Goal: Information Seeking & Learning: Find specific page/section

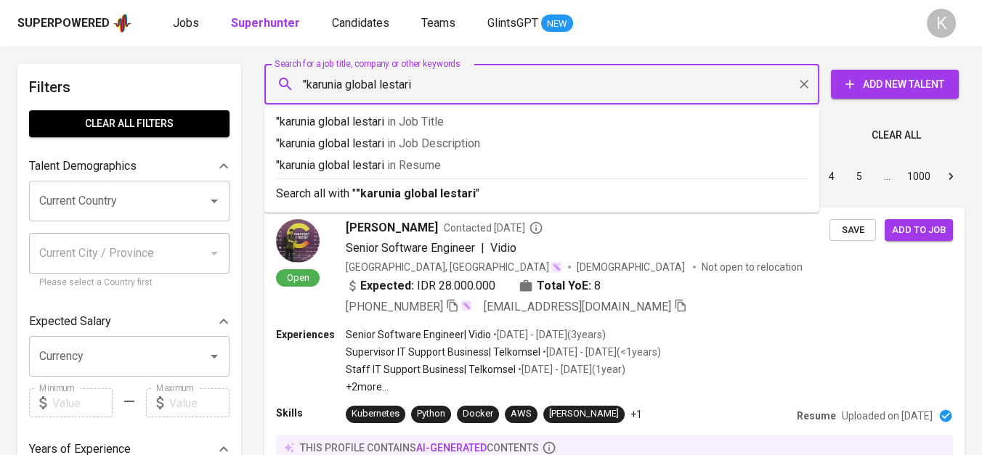
type input ""karunia global lestari""
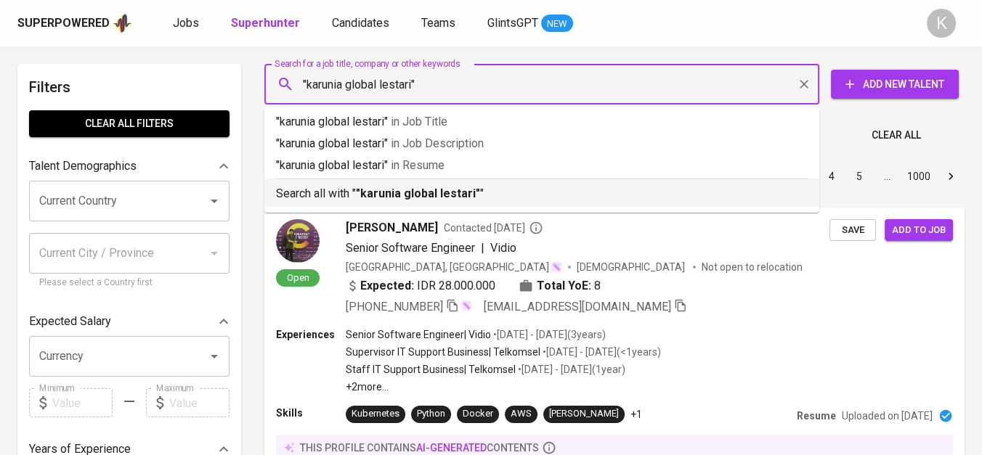
click at [427, 187] on b ""karunia global lestari"" at bounding box center [418, 194] width 124 height 14
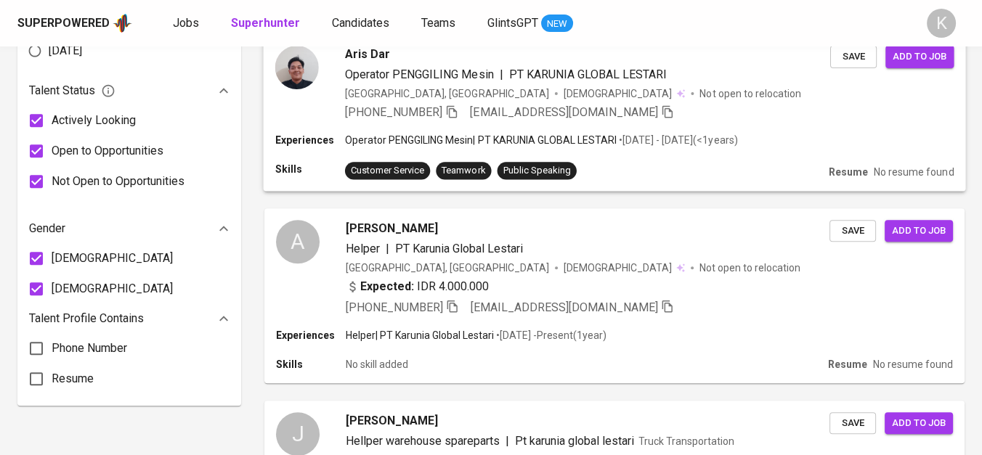
scroll to position [887, 0]
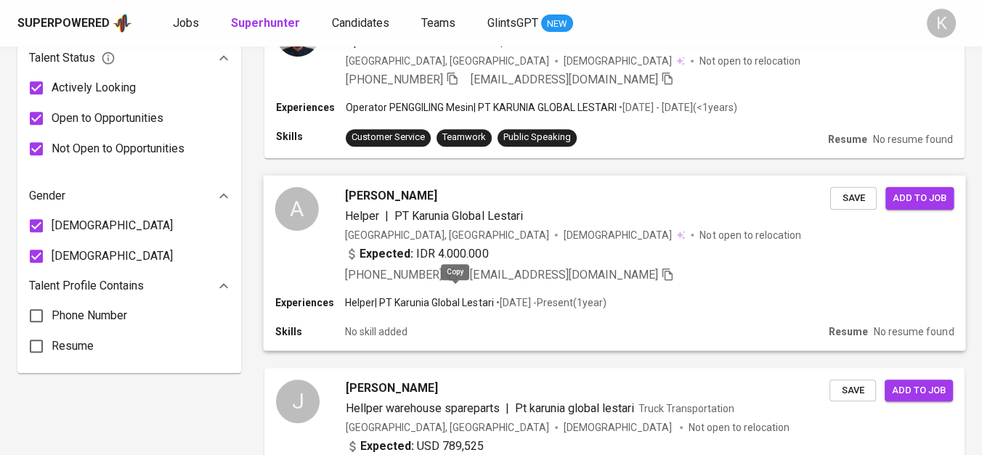
click at [454, 280] on icon "button" at bounding box center [451, 273] width 13 height 13
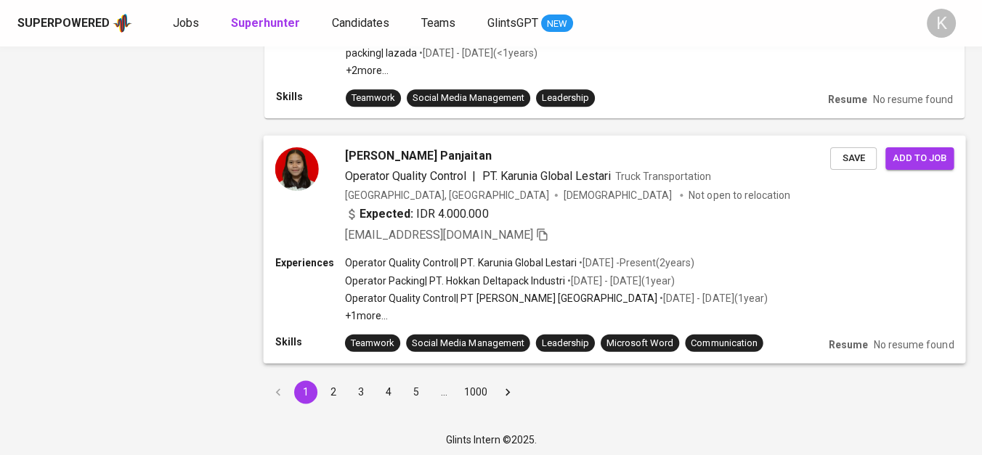
scroll to position [2161, 0]
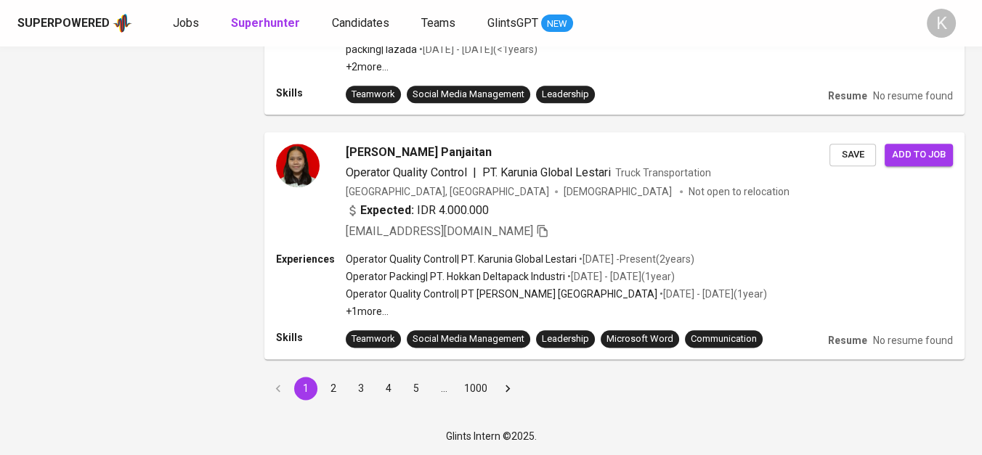
click at [338, 385] on button "2" at bounding box center [333, 388] width 23 height 23
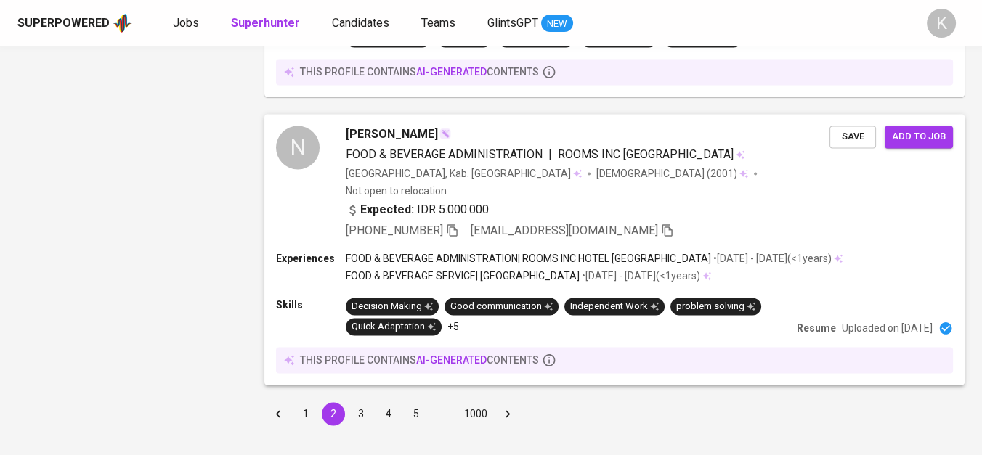
scroll to position [2594, 0]
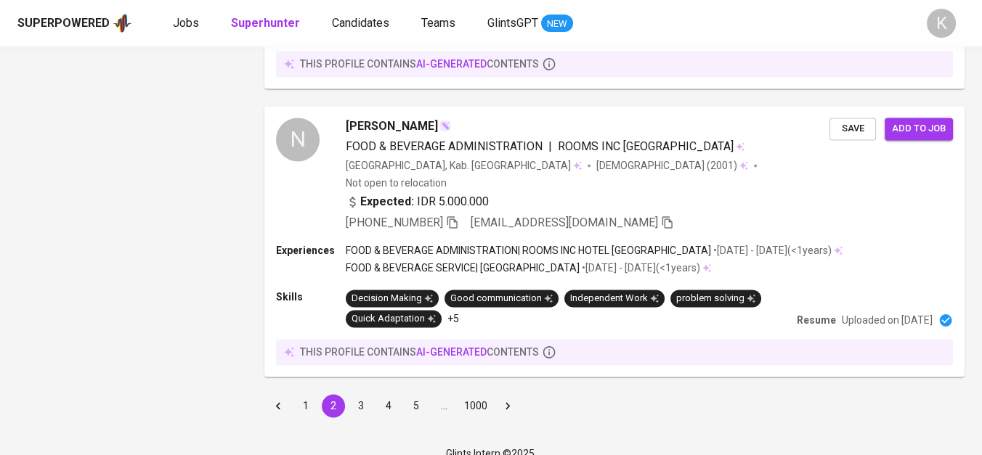
drag, startPoint x: 310, startPoint y: 384, endPoint x: 542, endPoint y: 252, distance: 266.7
click at [310, 394] on button "1" at bounding box center [305, 405] width 23 height 23
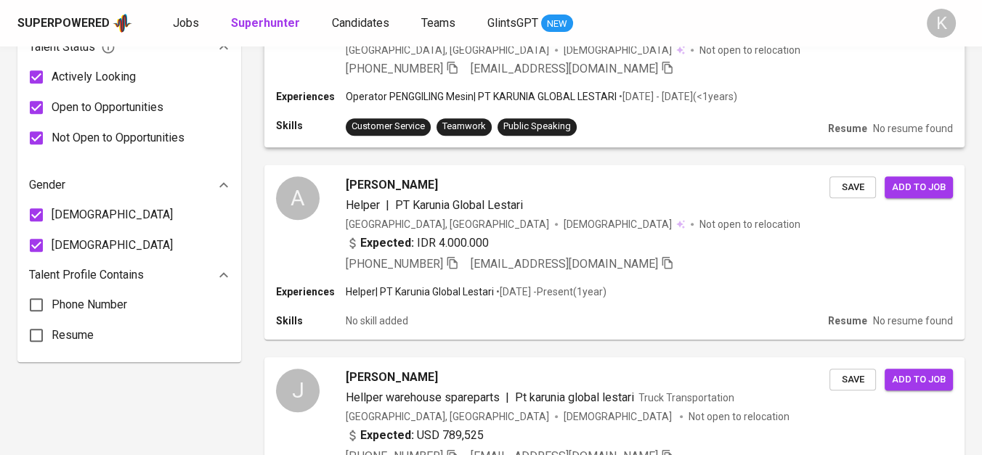
scroll to position [968, 0]
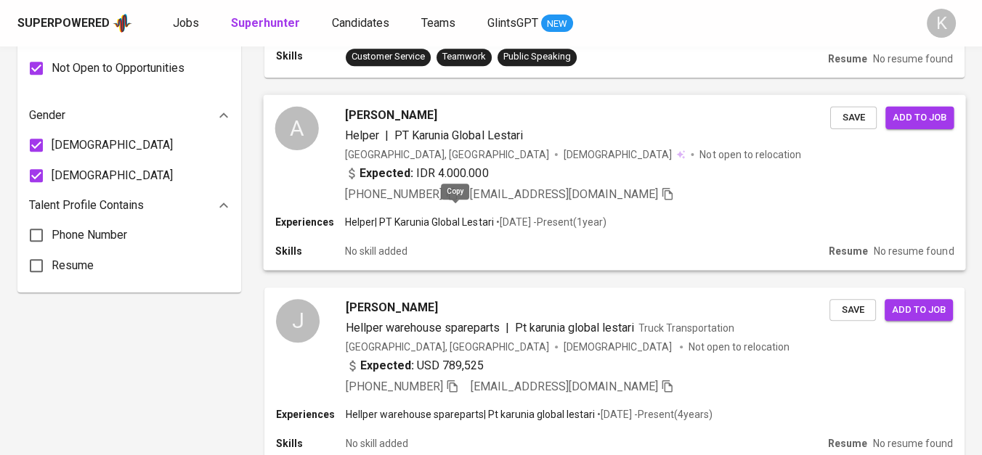
click at [456, 200] on icon "button" at bounding box center [451, 193] width 13 height 13
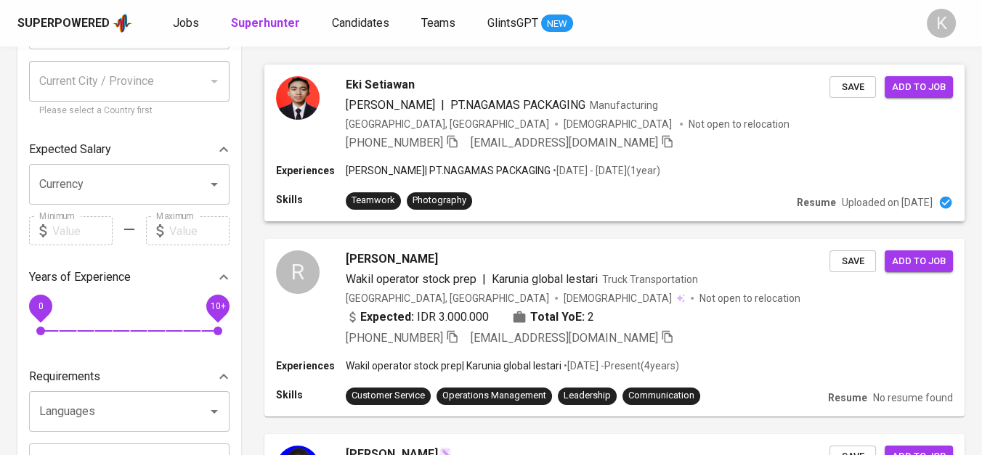
scroll to position [0, 0]
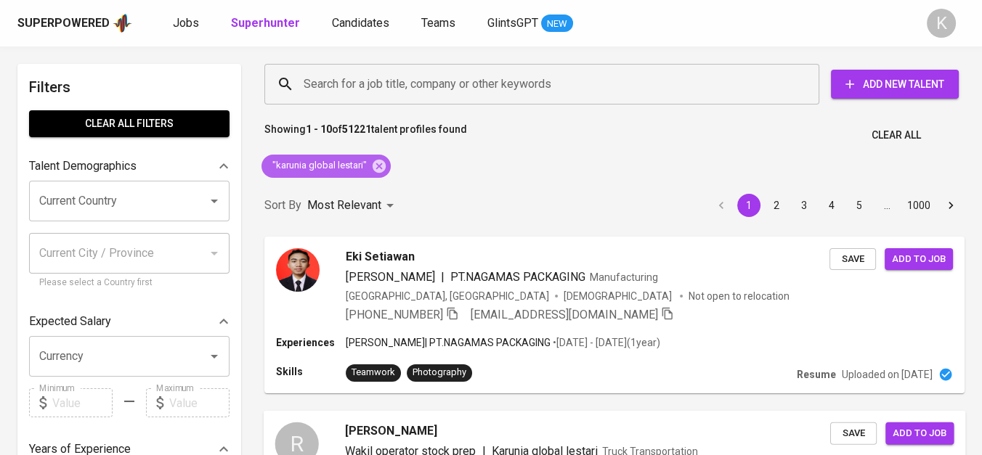
drag, startPoint x: 378, startPoint y: 163, endPoint x: 590, endPoint y: 454, distance: 359.7
click at [378, 163] on icon at bounding box center [379, 165] width 13 height 13
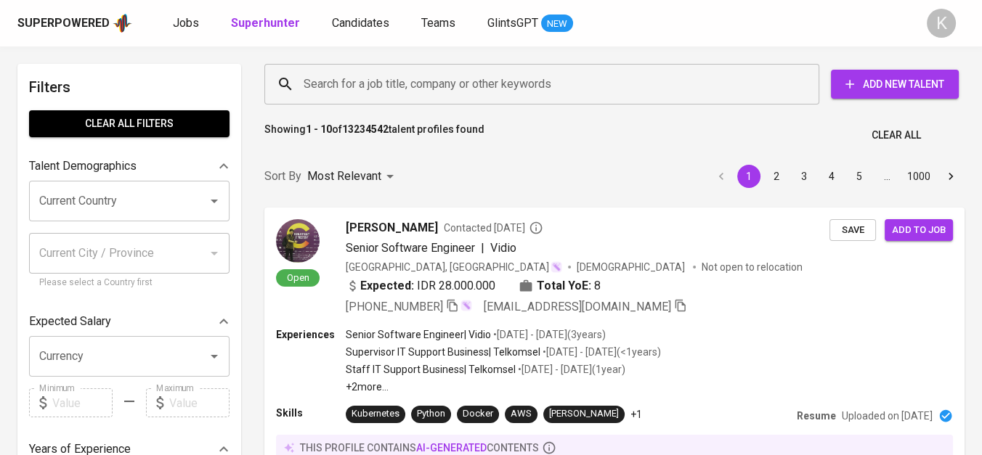
click at [411, 72] on input "Search for a job title, company or other keywords" at bounding box center [545, 84] width 491 height 28
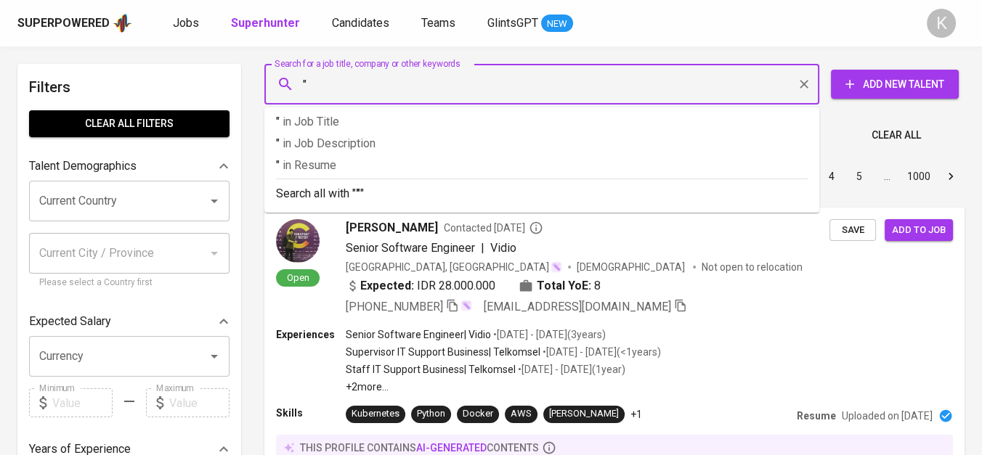
paste input "PT [GEOGRAPHIC_DATA] [GEOGRAPHIC_DATA] Shipping"
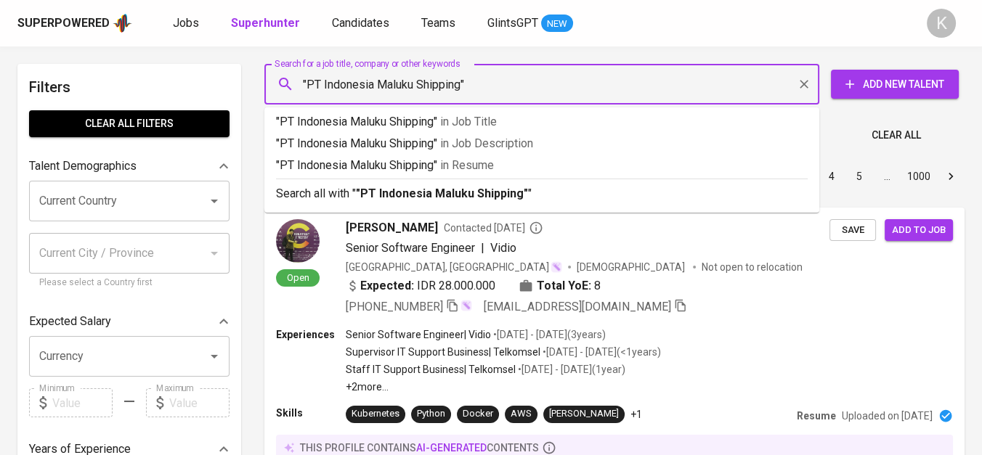
click at [325, 86] on input ""PT Indonesia Maluku Shipping"" at bounding box center [545, 84] width 491 height 28
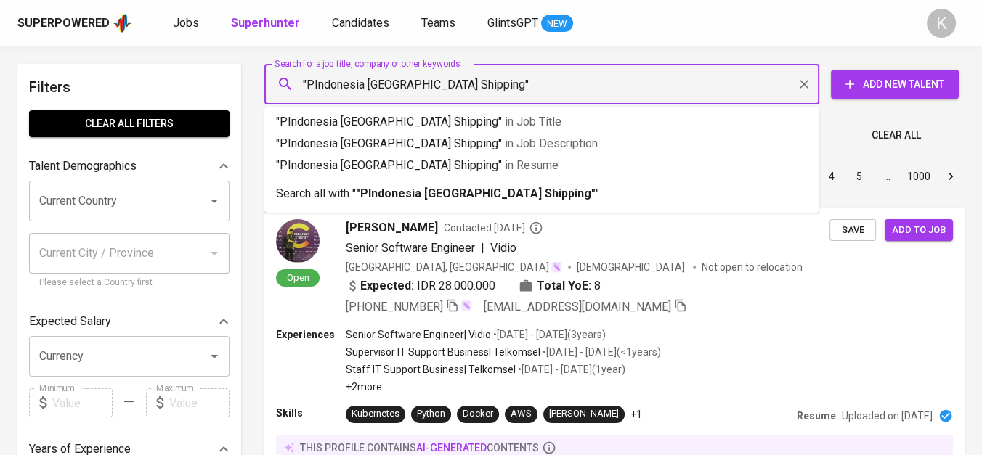
type input ""Indonesia Maluku Shipping""
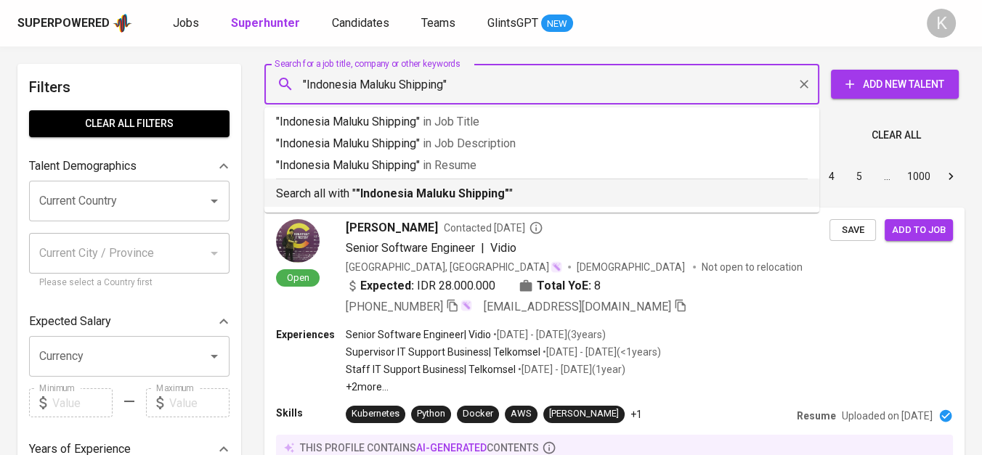
click at [413, 192] on b ""Indonesia Maluku Shipping"" at bounding box center [432, 194] width 153 height 14
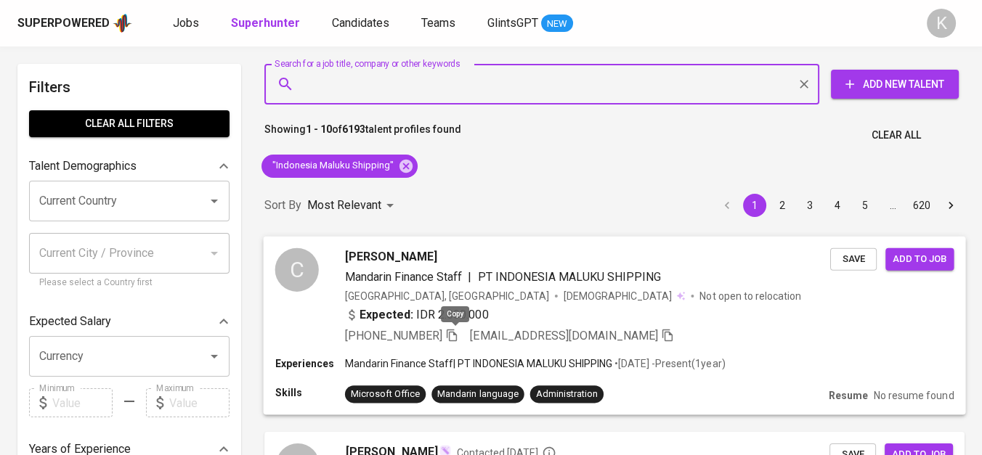
click at [452, 333] on icon "button" at bounding box center [452, 335] width 10 height 12
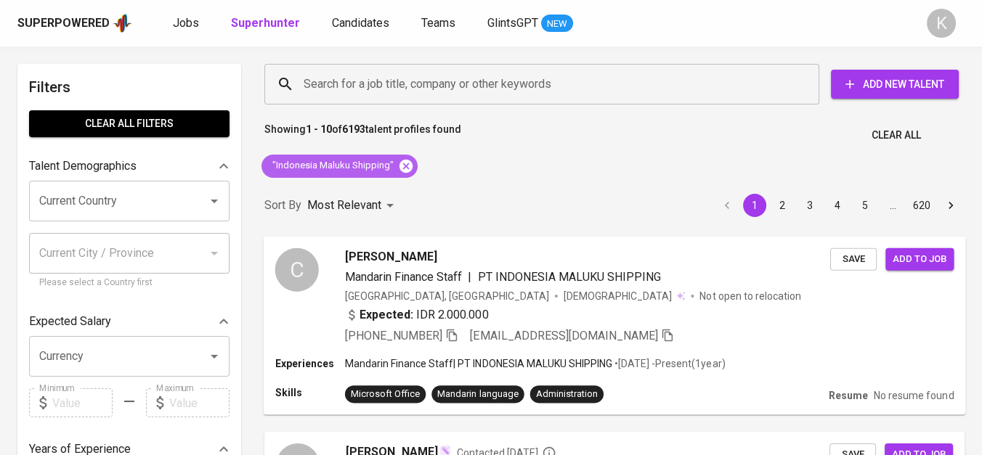
click at [405, 170] on icon at bounding box center [405, 165] width 13 height 13
